Goal: Transaction & Acquisition: Obtain resource

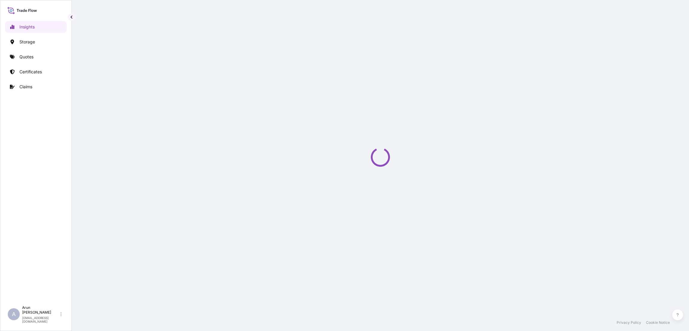
select select "2025"
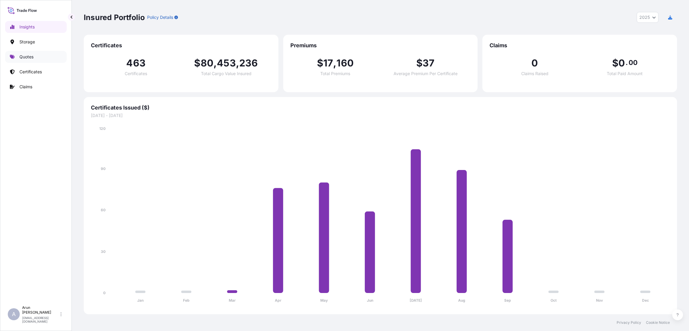
click at [28, 58] on p "Quotes" at bounding box center [26, 57] width 14 height 6
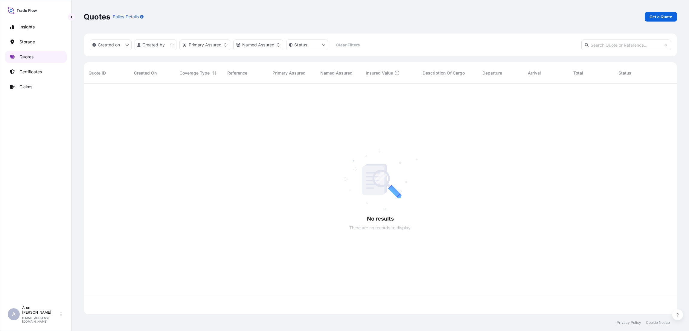
scroll to position [227, 586]
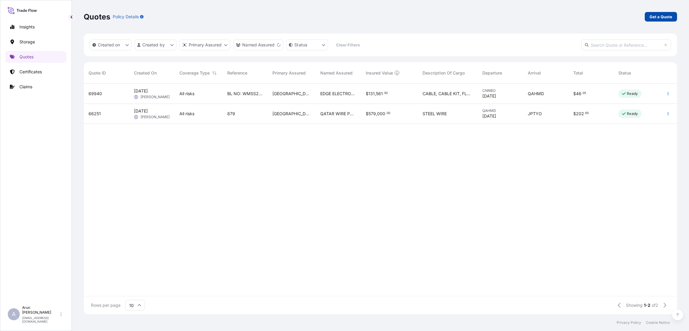
click at [663, 17] on p "Get a Quote" at bounding box center [661, 17] width 23 height 6
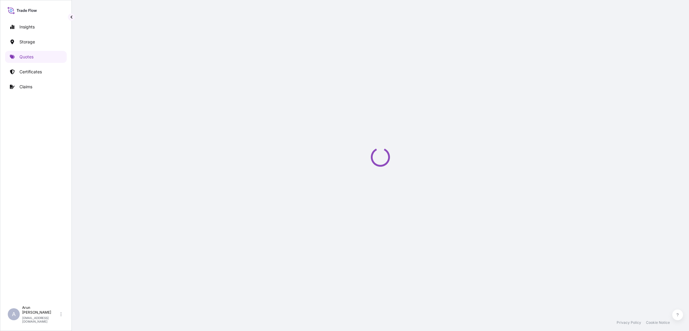
select select "Road / [GEOGRAPHIC_DATA]"
select select "Water"
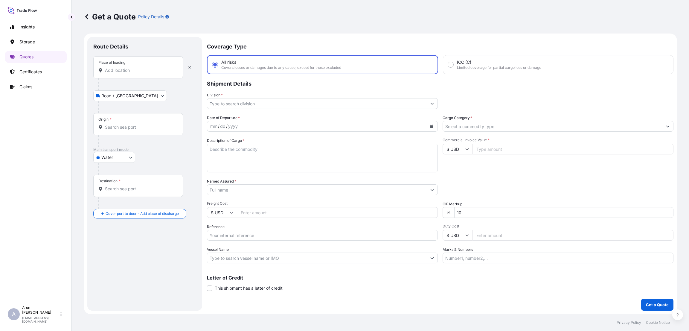
click at [136, 68] on input "Place of loading" at bounding box center [140, 70] width 71 height 6
click at [133, 70] on input "Place of loading" at bounding box center [140, 70] width 71 height 6
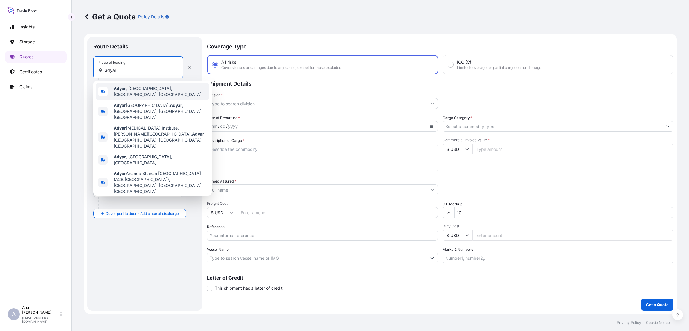
click at [143, 85] on div "[GEOGRAPHIC_DATA] , [GEOGRAPHIC_DATA], [GEOGRAPHIC_DATA], [GEOGRAPHIC_DATA]" at bounding box center [153, 91] width 114 height 17
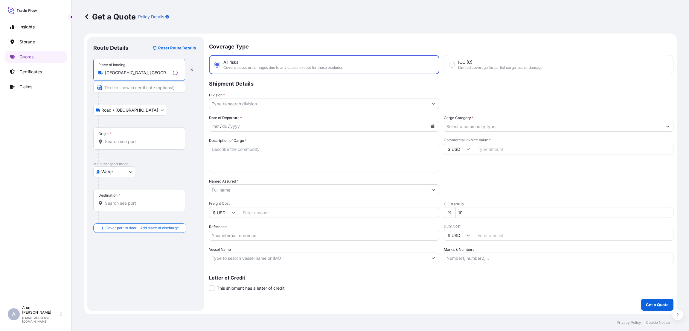
type input "[GEOGRAPHIC_DATA], [GEOGRAPHIC_DATA], [GEOGRAPHIC_DATA], [GEOGRAPHIC_DATA]"
click at [133, 86] on input "Text to appear on certificate" at bounding box center [139, 87] width 92 height 11
paste input "PROCEDYNE ENGINEERS"
type input "PROCEDYNE ENGINEERS"
click at [121, 138] on div "Origin *" at bounding box center [138, 138] width 90 height 22
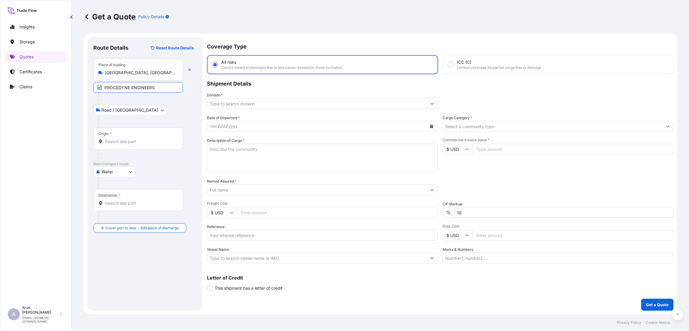
click at [121, 138] on input "Origin *" at bounding box center [140, 141] width 71 height 6
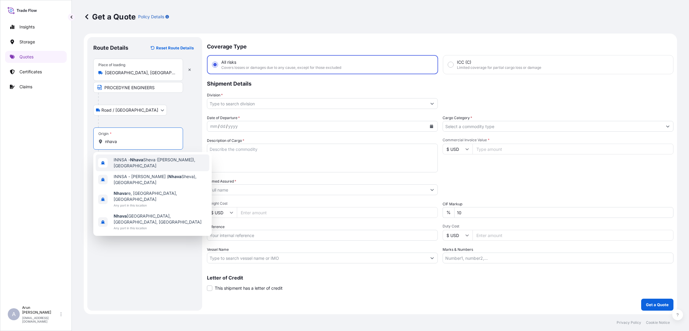
click at [148, 159] on span "INNSA - [GEOGRAPHIC_DATA] ([PERSON_NAME]), [GEOGRAPHIC_DATA]" at bounding box center [160, 163] width 93 height 12
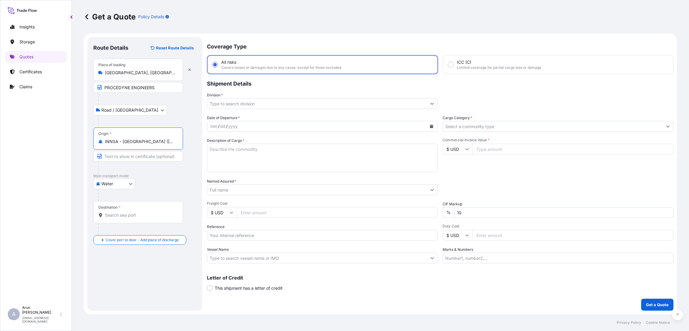
type input "INNSA - [GEOGRAPHIC_DATA] ([PERSON_NAME]), [GEOGRAPHIC_DATA]"
click at [112, 212] on input "Destination *" at bounding box center [140, 215] width 71 height 6
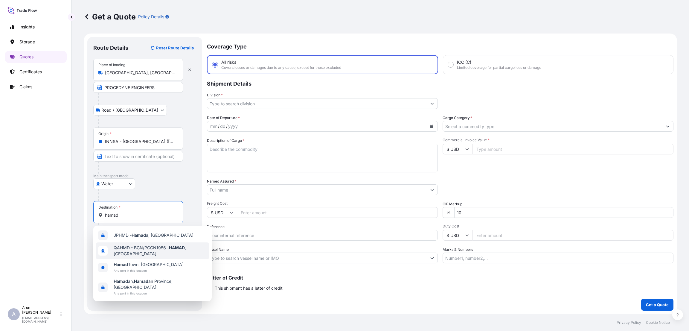
click at [149, 248] on span "QAHMD - BGN/PCGN1956 - HAMAD , [GEOGRAPHIC_DATA]" at bounding box center [160, 251] width 93 height 12
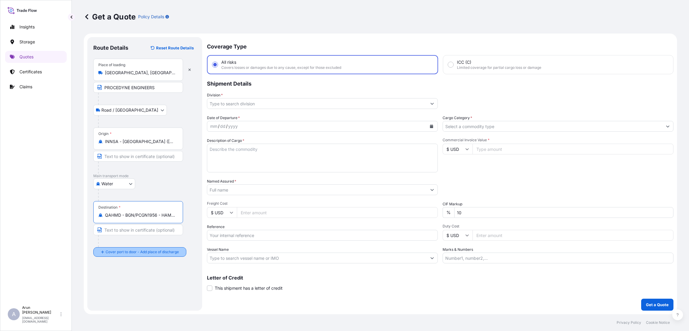
type input "QAHMD - BGN/PCGN1956 - HAMAD, [GEOGRAPHIC_DATA]"
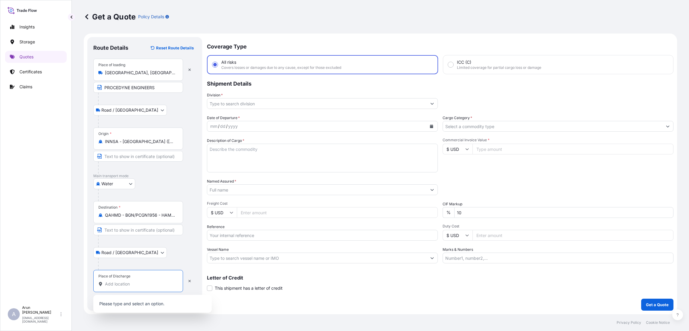
click at [114, 284] on input "Place of Discharge" at bounding box center [140, 284] width 71 height 6
click at [122, 284] on input "Place of Discharge" at bounding box center [140, 284] width 71 height 6
paste input "[GEOGRAPHIC_DATA]"
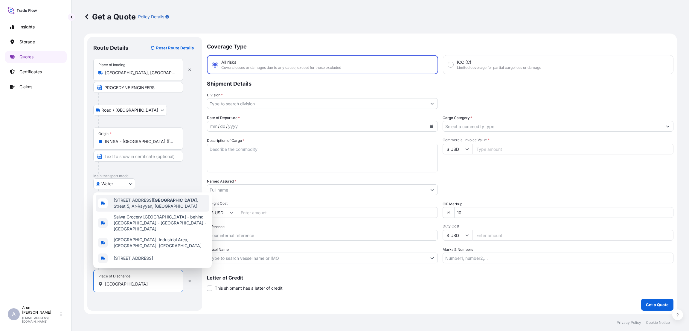
click at [158, 200] on span "[STREET_ADDRESS]" at bounding box center [160, 203] width 93 height 12
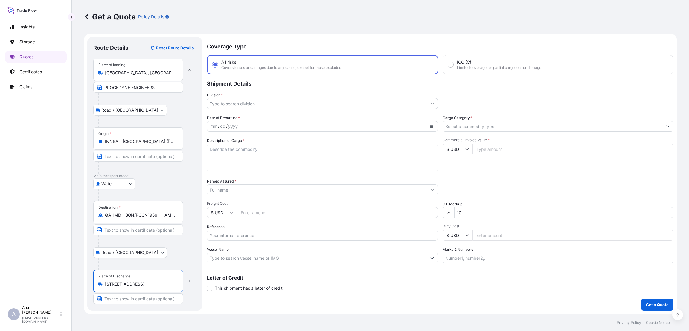
drag, startPoint x: 159, startPoint y: 285, endPoint x: 56, endPoint y: 287, distance: 102.9
click at [56, 287] on div "Insights Storage Quotes Certificates Claims A [PERSON_NAME] [PERSON_NAME][EMAIL…" at bounding box center [344, 165] width 689 height 331
drag, startPoint x: 131, startPoint y: 283, endPoint x: 78, endPoint y: 284, distance: 53.5
click at [78, 284] on div "Get a Quote Policy Details Route Details Reset Route Details Place of loading […" at bounding box center [380, 157] width 617 height 314
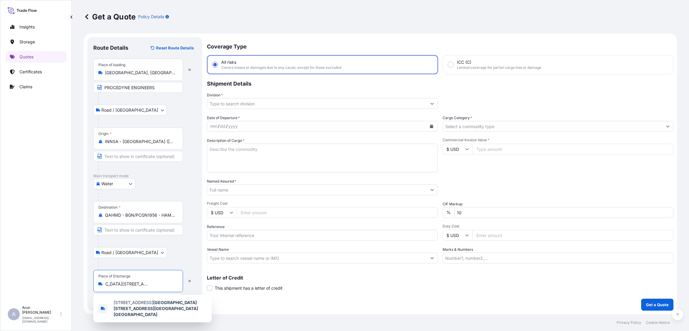
drag, startPoint x: 146, startPoint y: 286, endPoint x: 355, endPoint y: 289, distance: 209.1
click at [355, 289] on form "Route Details Reset Route Details Place of loading Adyar, [GEOGRAPHIC_DATA], [G…" at bounding box center [380, 173] width 593 height 281
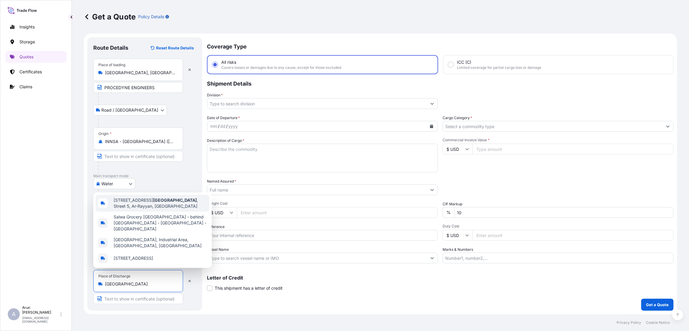
click at [179, 197] on span "[STREET_ADDRESS]" at bounding box center [160, 203] width 93 height 12
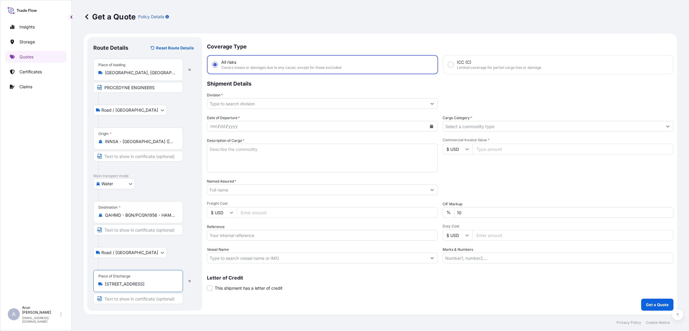
type input "[STREET_ADDRESS]"
click at [155, 299] on input "Text to appear on certificate" at bounding box center [138, 298] width 90 height 11
paste input "Doha Petroleum Construction Company Limited"
type input "Doha Petroleum Construction Company Limited"
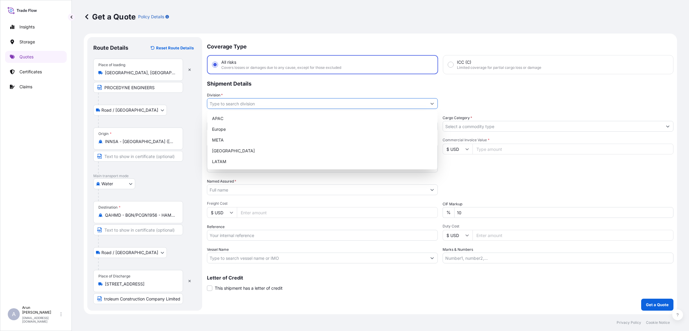
click at [240, 101] on input "Division *" at bounding box center [317, 103] width 220 height 11
click at [240, 140] on div "META" at bounding box center [323, 140] width 226 height 11
type input "META"
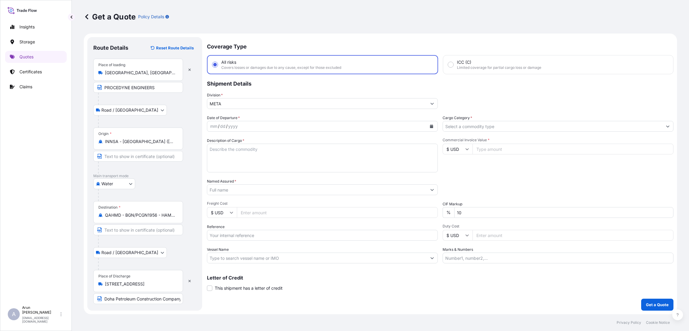
click at [522, 121] on div at bounding box center [558, 126] width 231 height 11
click at [521, 124] on input "Cargo Category *" at bounding box center [553, 126] width 220 height 11
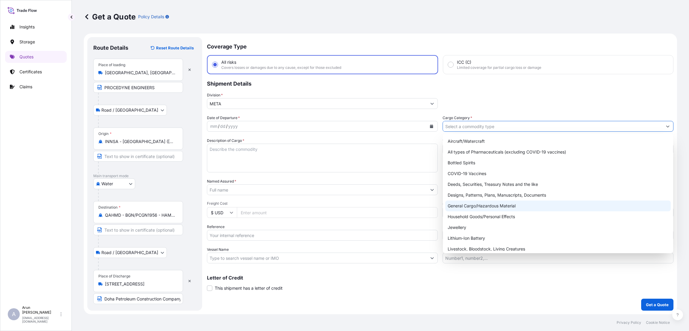
click at [509, 205] on div "General Cargo/Hazardous Material" at bounding box center [558, 205] width 226 height 11
type input "General Cargo/Hazardous Material"
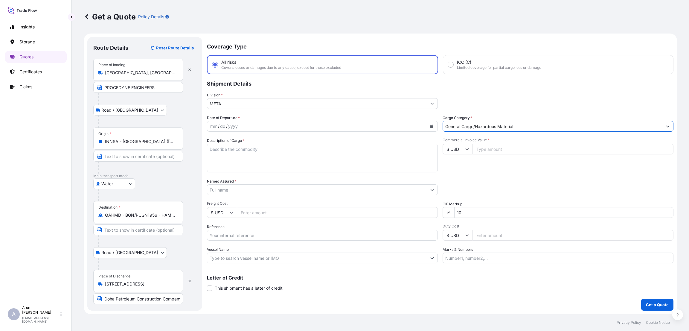
click at [258, 124] on div "mm / dd / yyyy" at bounding box center [317, 126] width 220 height 11
click at [430, 124] on button "Calendar" at bounding box center [432, 126] width 10 height 10
click at [287, 175] on div "13" at bounding box center [285, 176] width 11 height 11
click at [240, 153] on textarea "Description of Cargo *" at bounding box center [322, 158] width 231 height 29
paste textarea "Skid with 2 Nos of Auto Self-Cleaning Strainer with U Stamp (150#)"
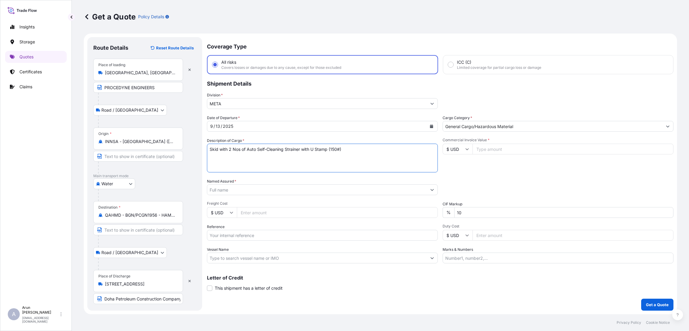
click at [209, 149] on textarea "Skid with 2 Nos of Auto Self-Cleaning Strainer with U Stamp (150#)" at bounding box center [322, 158] width 231 height 29
type textarea "Skid with 2 Nos of Auto Self-Cleaning Strainer with U Stamp (150#)"
click at [502, 146] on input "Commercial Invoice Value *" at bounding box center [573, 149] width 201 height 11
type input "40000"
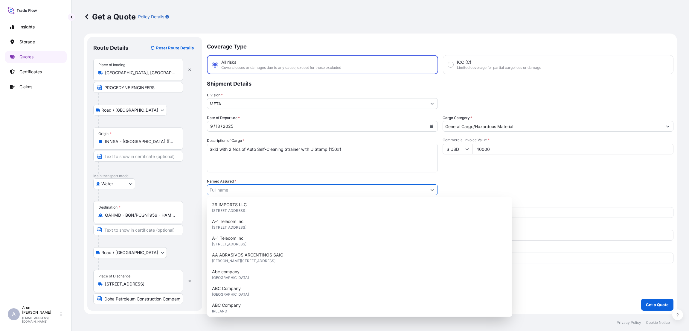
click at [246, 186] on input "Named Assured *" at bounding box center [317, 189] width 220 height 11
type input "d"
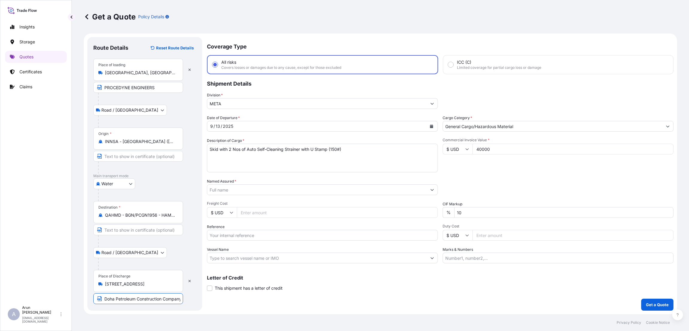
scroll to position [0, 18]
drag, startPoint x: 103, startPoint y: 298, endPoint x: 202, endPoint y: 314, distance: 99.9
click at [202, 315] on div "Get a Quote Policy Details Route Details Reset Route Details Place of loading […" at bounding box center [380, 165] width 617 height 331
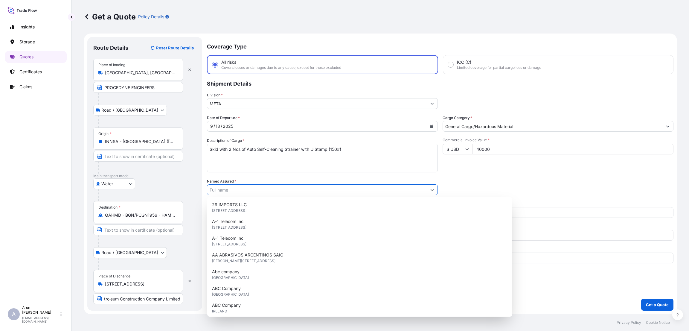
scroll to position [0, 0]
click at [237, 187] on input "Named Assured *" at bounding box center [317, 189] width 220 height 11
paste input "Doha Petroleum Construction Company Limited"
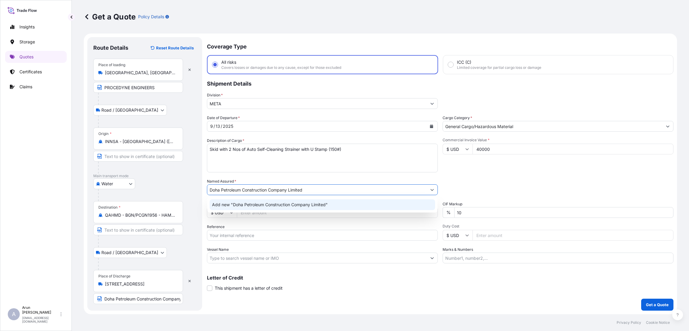
click at [237, 205] on span "Add new "Doha Petroleum Construction Company Limited"" at bounding box center [270, 205] width 116 height 6
drag, startPoint x: 341, startPoint y: 187, endPoint x: 157, endPoint y: 187, distance: 183.9
click at [157, 187] on form "Route Details Reset Route Details Place of loading Adyar, [GEOGRAPHIC_DATA], [G…" at bounding box center [380, 173] width 593 height 281
type input "Doha Petroleum Construction Company Limited(DOPET)WLL"
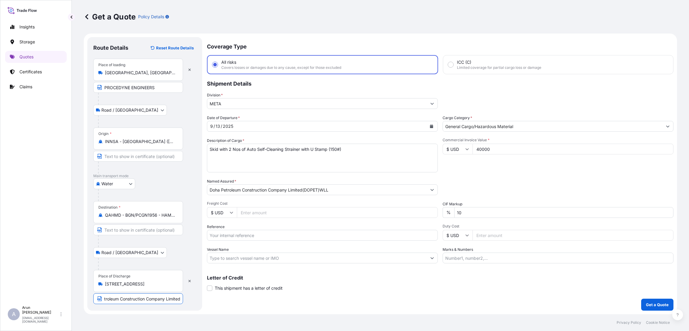
drag, startPoint x: 103, startPoint y: 300, endPoint x: 294, endPoint y: 339, distance: 195.1
click at [294, 330] on html "1 option available. 0 options available. 1 option available. 0 options availabl…" at bounding box center [344, 165] width 689 height 331
paste input "(DOPET)WLL"
type input "Doha Petroleum Construction Company Limited(DOPET)WLL"
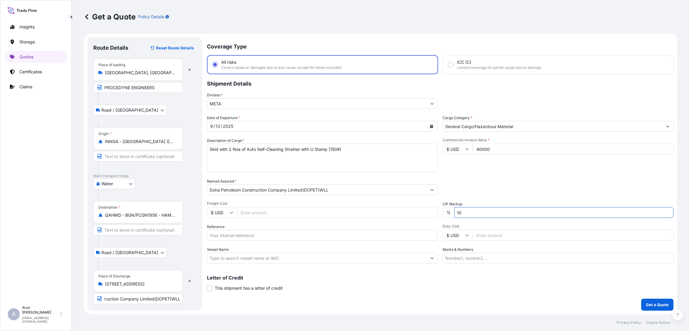
scroll to position [0, 0]
click at [460, 212] on input "10" at bounding box center [563, 212] width 219 height 11
type input "1"
type input "0"
click at [265, 211] on input "Freight Cost" at bounding box center [337, 212] width 201 height 11
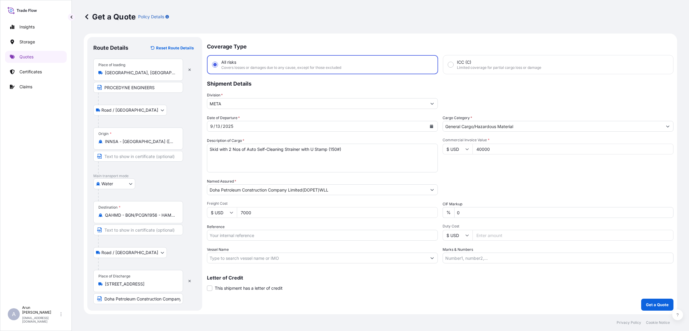
type input "7000"
click at [247, 237] on input "Reference" at bounding box center [322, 235] width 231 height 11
paste input "PE000/25-26"
type input "PE000/25-26"
click at [457, 257] on input "Marks & Numbers" at bounding box center [558, 257] width 231 height 11
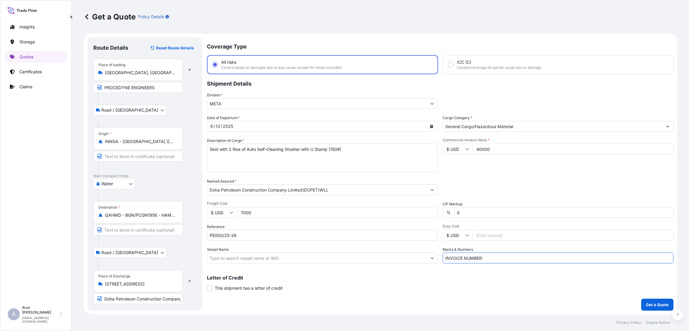
paste input "PE000/25-26"
type input "INVOICE NUMBER:PE000/25-26 DATE:"
click at [264, 236] on input "PE000/25-26" at bounding box center [322, 235] width 231 height 11
type input "P"
paste input "PO No: 4200000597"
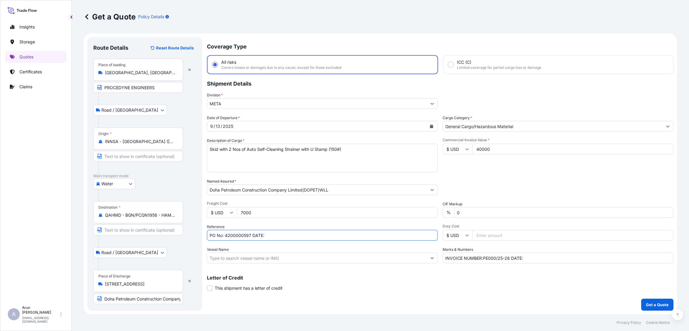
paste input "PO Date: [DATE]"
drag, startPoint x: 252, startPoint y: 234, endPoint x: 255, endPoint y: 234, distance: 3.3
click at [252, 234] on input "PO No: 4200000597 DATE:PO Date: [DATE]" at bounding box center [322, 235] width 231 height 11
click at [264, 233] on input "PO No: 4200000597 DATE:PO Date: [DATE]" at bounding box center [322, 235] width 231 height 11
drag, startPoint x: 252, startPoint y: 234, endPoint x: 311, endPoint y: 237, distance: 59.6
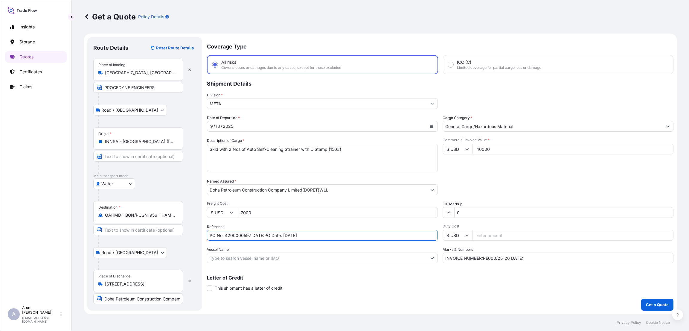
click at [311, 237] on input "PO No: 4200000597 DATE:PO Date: [DATE]" at bounding box center [322, 235] width 231 height 11
type input "PO No: 4200000597"
drag, startPoint x: 509, startPoint y: 258, endPoint x: 530, endPoint y: 260, distance: 20.5
click at [530, 260] on input "INVOICE NUMBER:PE000/25-26 DATE:" at bounding box center [558, 257] width 231 height 11
drag, startPoint x: 252, startPoint y: 234, endPoint x: 178, endPoint y: 235, distance: 73.9
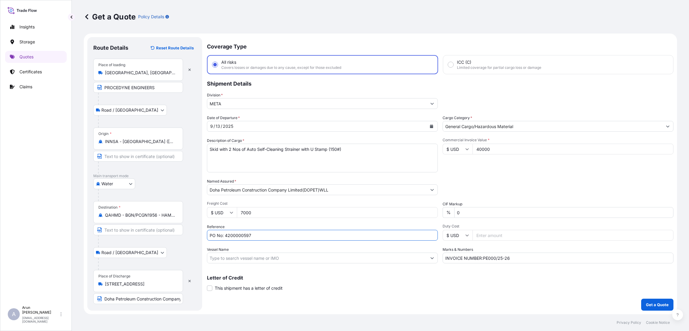
click at [178, 235] on form "Route Details Reset Route Details Place of loading Adyar, [GEOGRAPHIC_DATA], [G…" at bounding box center [380, 173] width 593 height 281
click at [521, 257] on input "INVOICE NUMBER:PE000/25-26" at bounding box center [558, 257] width 231 height 11
paste input "PO No: 4200000597"
type input "INVOICE NUMBER:PE000/25-26,PO No: 4200000597"
click at [655, 306] on p "Get a Quote" at bounding box center [657, 304] width 23 height 6
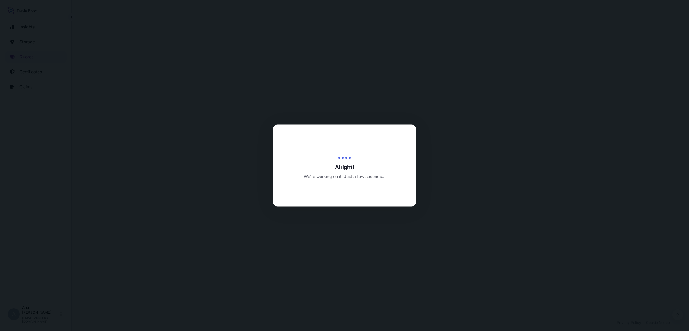
select select "Road / [GEOGRAPHIC_DATA]"
select select "Water"
select select "Road / [GEOGRAPHIC_DATA]"
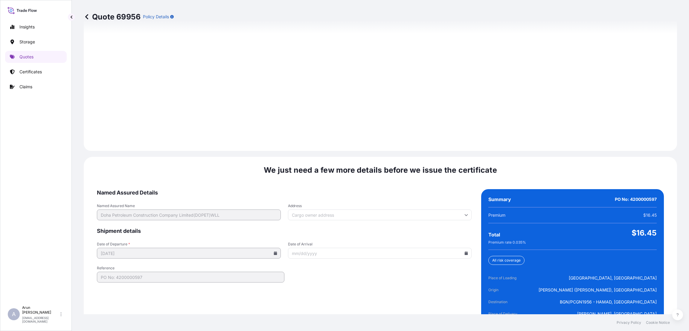
scroll to position [851, 0]
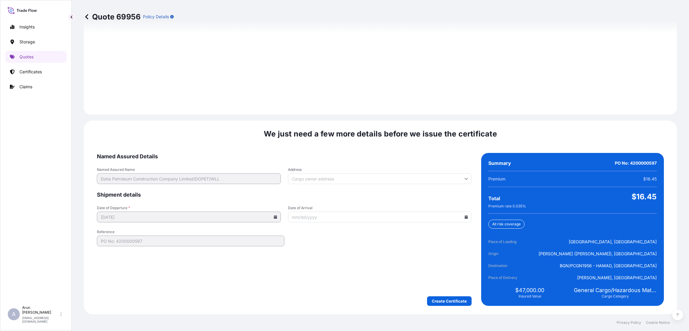
click at [448, 306] on div "We just need a few more details before we issue the certificate Named Assured D…" at bounding box center [380, 218] width 593 height 194
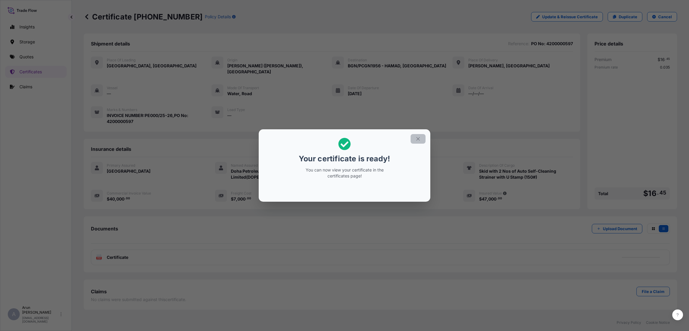
click at [418, 141] on icon "button" at bounding box center [417, 138] width 5 height 5
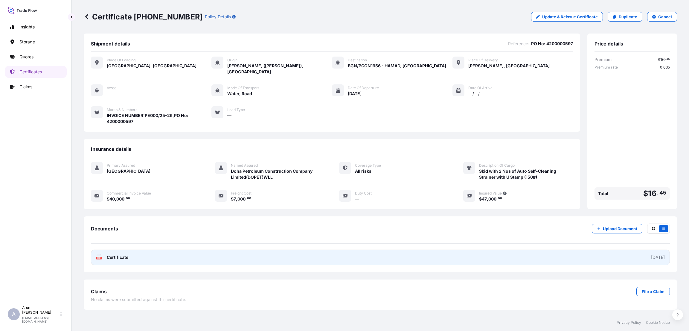
click at [142, 249] on link "PDF Certificate [DATE]" at bounding box center [380, 257] width 579 height 16
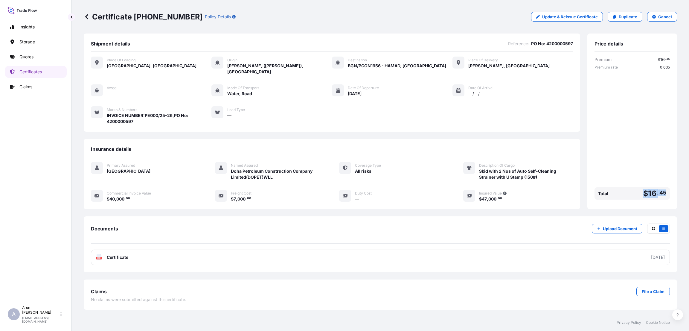
drag, startPoint x: 645, startPoint y: 187, endPoint x: 684, endPoint y: 188, distance: 39.5
click at [684, 188] on div "Certificate [PHONE_NUMBER] Policy Details Update & Reissue Certificate Duplicat…" at bounding box center [380, 157] width 617 height 314
copy span "$ 16 . 45"
click at [37, 71] on p "Certificates" at bounding box center [30, 72] width 22 height 6
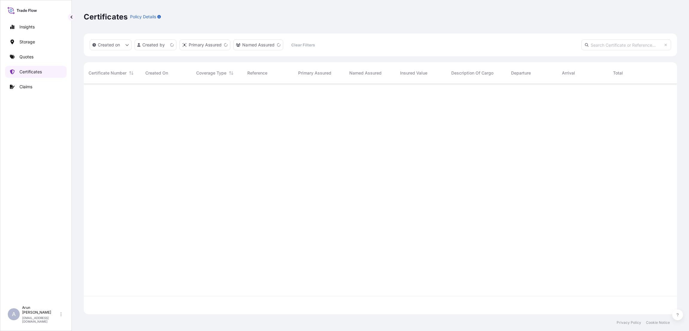
scroll to position [227, 586]
